Goal: Information Seeking & Learning: Learn about a topic

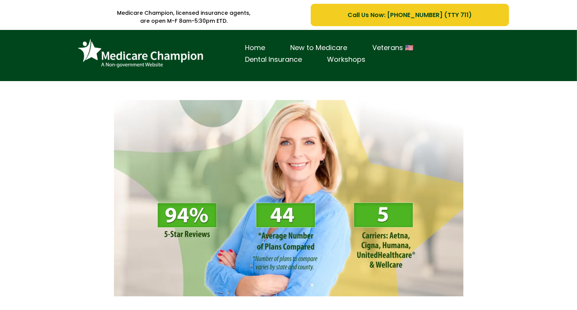
click at [72, 41] on div "Home New to Medicare Veterans 🇺🇸 Dental Insurance Workshops" at bounding box center [288, 58] width 433 height 44
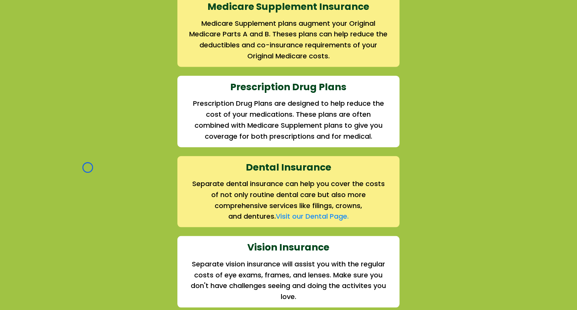
scroll to position [946, 0]
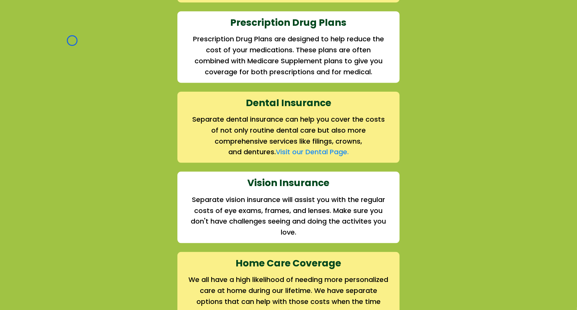
click at [72, 41] on div "We offer the full suite of options for Medicare recipients Every person has a u…" at bounding box center [288, 39] width 444 height 570
click at [60, 54] on div "We offer the full suite of options for Medicare recipients Every person has a u…" at bounding box center [288, 44] width 577 height 589
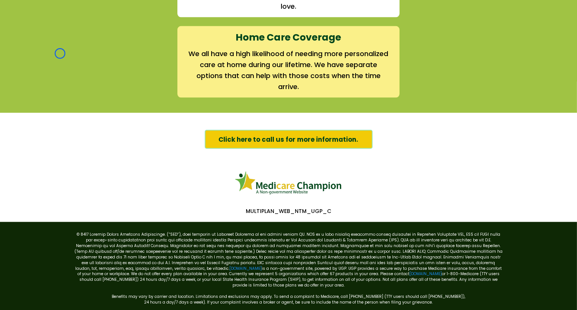
scroll to position [1189, 0]
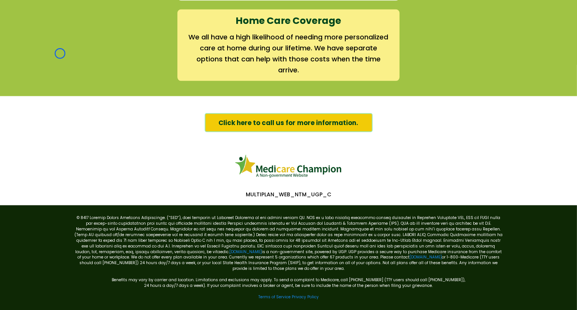
click at [229, 249] on link "[DOMAIN_NAME]" at bounding box center [245, 252] width 32 height 6
click at [409, 255] on link "[DOMAIN_NAME]" at bounding box center [425, 258] width 32 height 6
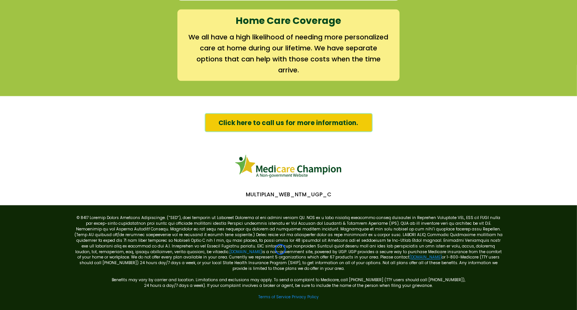
scroll to position [0, 0]
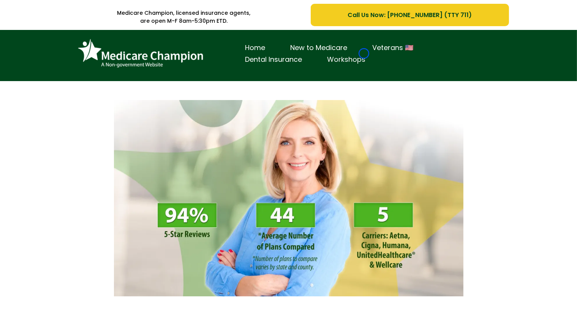
click at [364, 54] on link "Workshops" at bounding box center [346, 60] width 63 height 12
click at [43, 62] on div "Home New to Medicare Veterans 🇺🇸 Dental Insurance Workshops" at bounding box center [288, 55] width 577 height 51
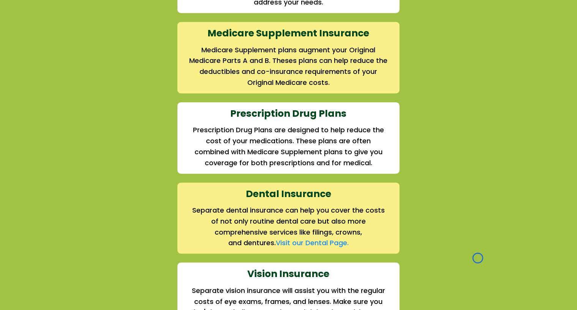
scroll to position [883, 0]
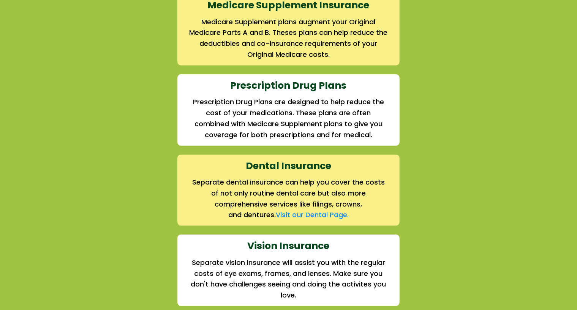
click at [43, 62] on div "We offer the full suite of options for Medicare recipients Every person has a u…" at bounding box center [288, 107] width 577 height 589
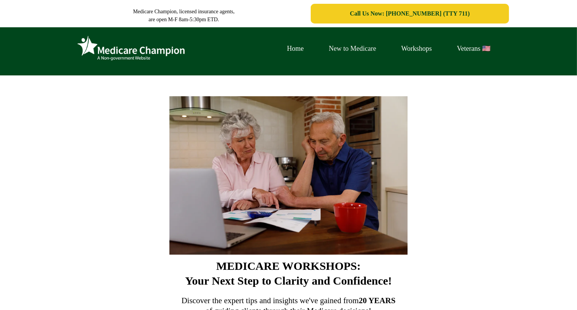
click at [364, 54] on link "New to Medicare" at bounding box center [352, 49] width 72 height 12
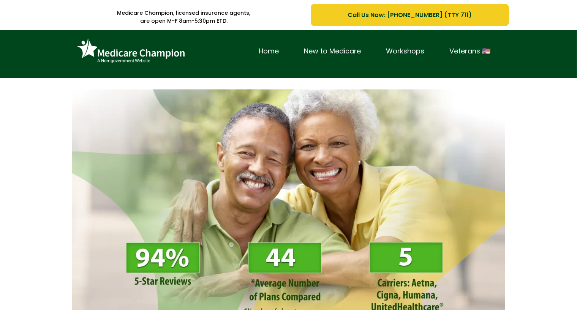
click at [46, 47] on div "Home New to Medicare Workshops Veterans 🇺🇸" at bounding box center [288, 54] width 577 height 48
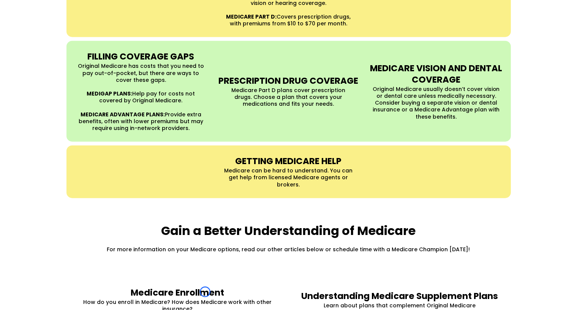
scroll to position [873, 0]
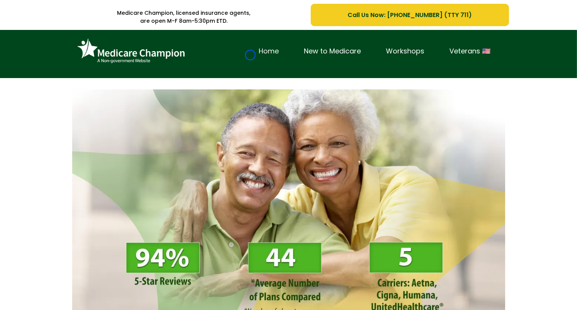
click at [250, 55] on link "Home" at bounding box center [268, 52] width 45 height 12
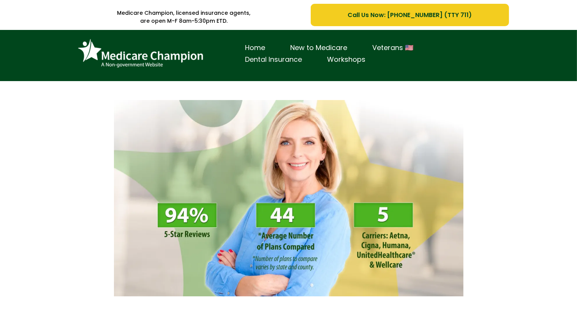
click at [250, 55] on link "Dental Insurance" at bounding box center [274, 60] width 82 height 12
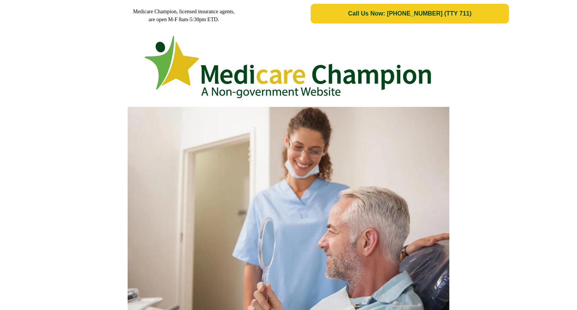
click at [64, 38] on div at bounding box center [288, 65] width 577 height 76
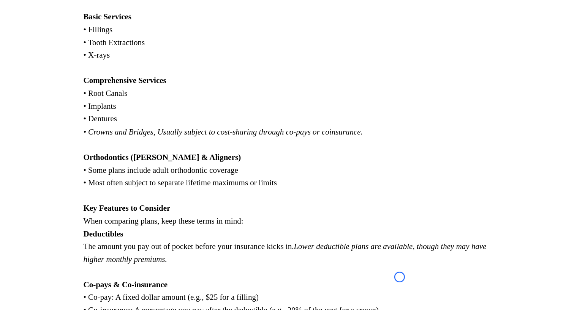
scroll to position [660, 0]
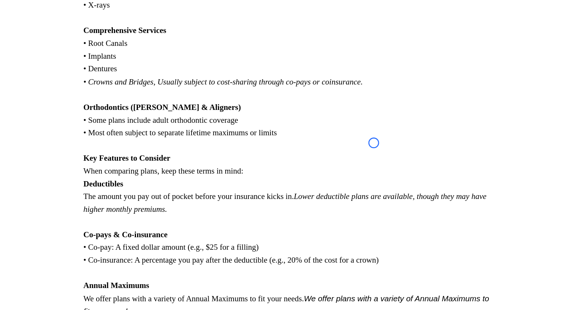
click at [64, 38] on div "Your teeth matter more than you think—especially in retirement. Regular dental …" at bounding box center [288, 133] width 577 height 787
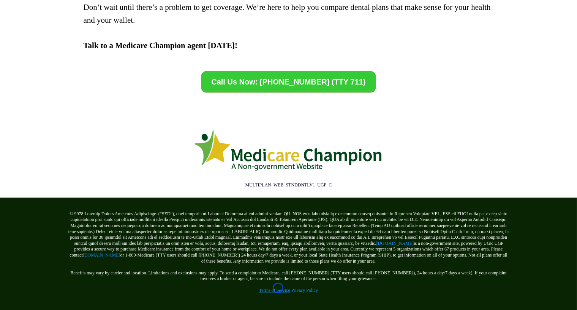
click at [278, 288] on link "Terms of Service" at bounding box center [274, 290] width 31 height 5
